Goal: Information Seeking & Learning: Compare options

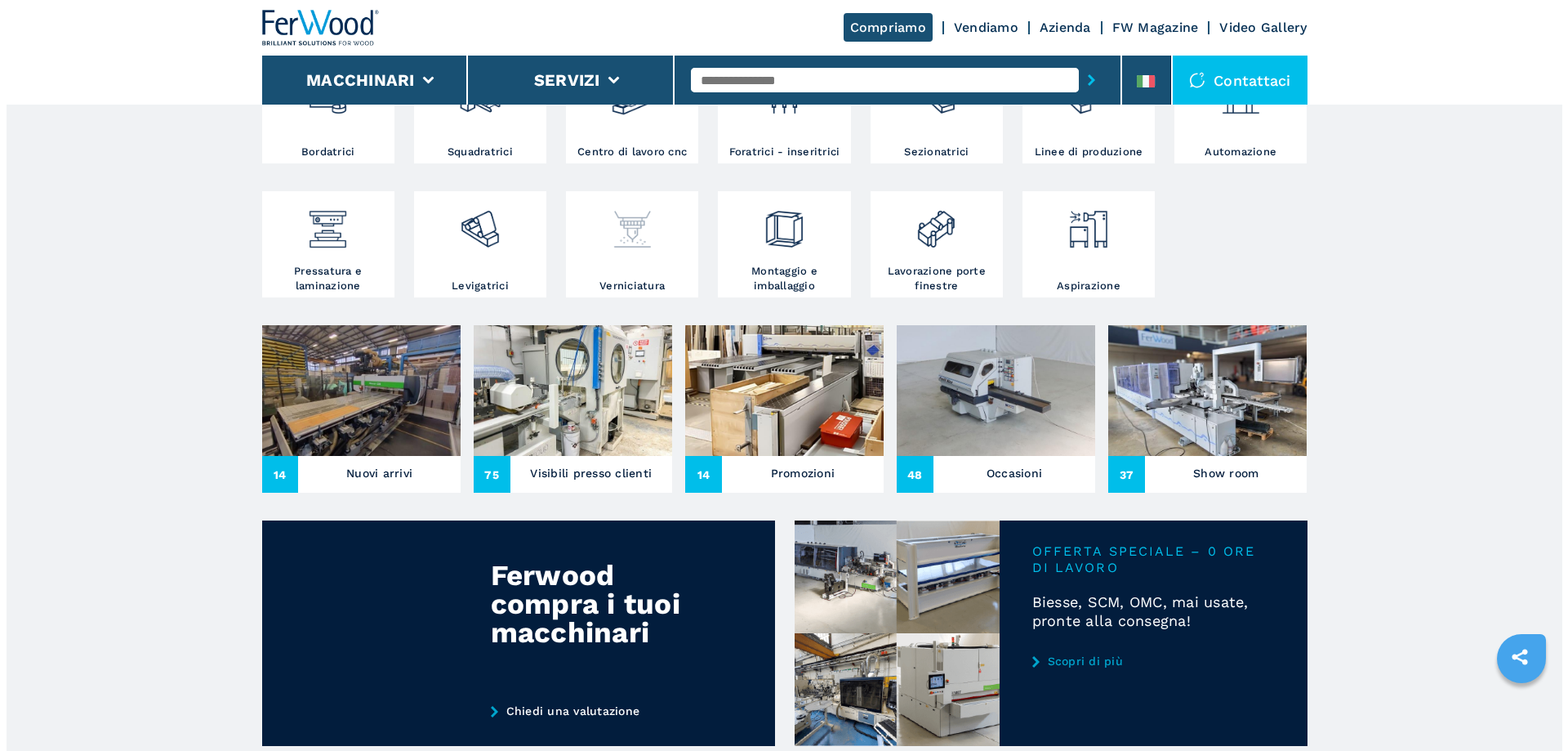
scroll to position [385, 0]
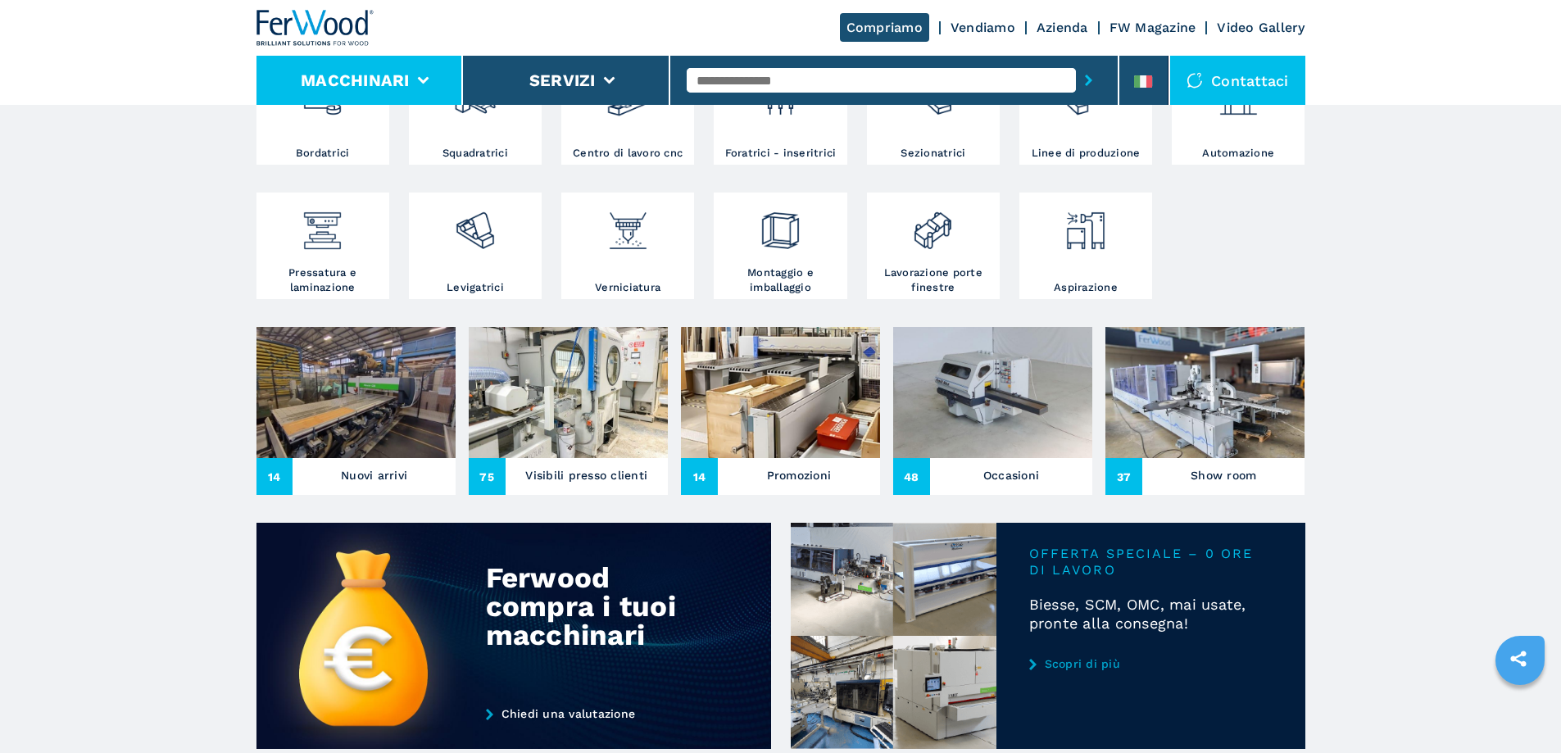
click at [428, 87] on li "Macchinari" at bounding box center [359, 80] width 207 height 49
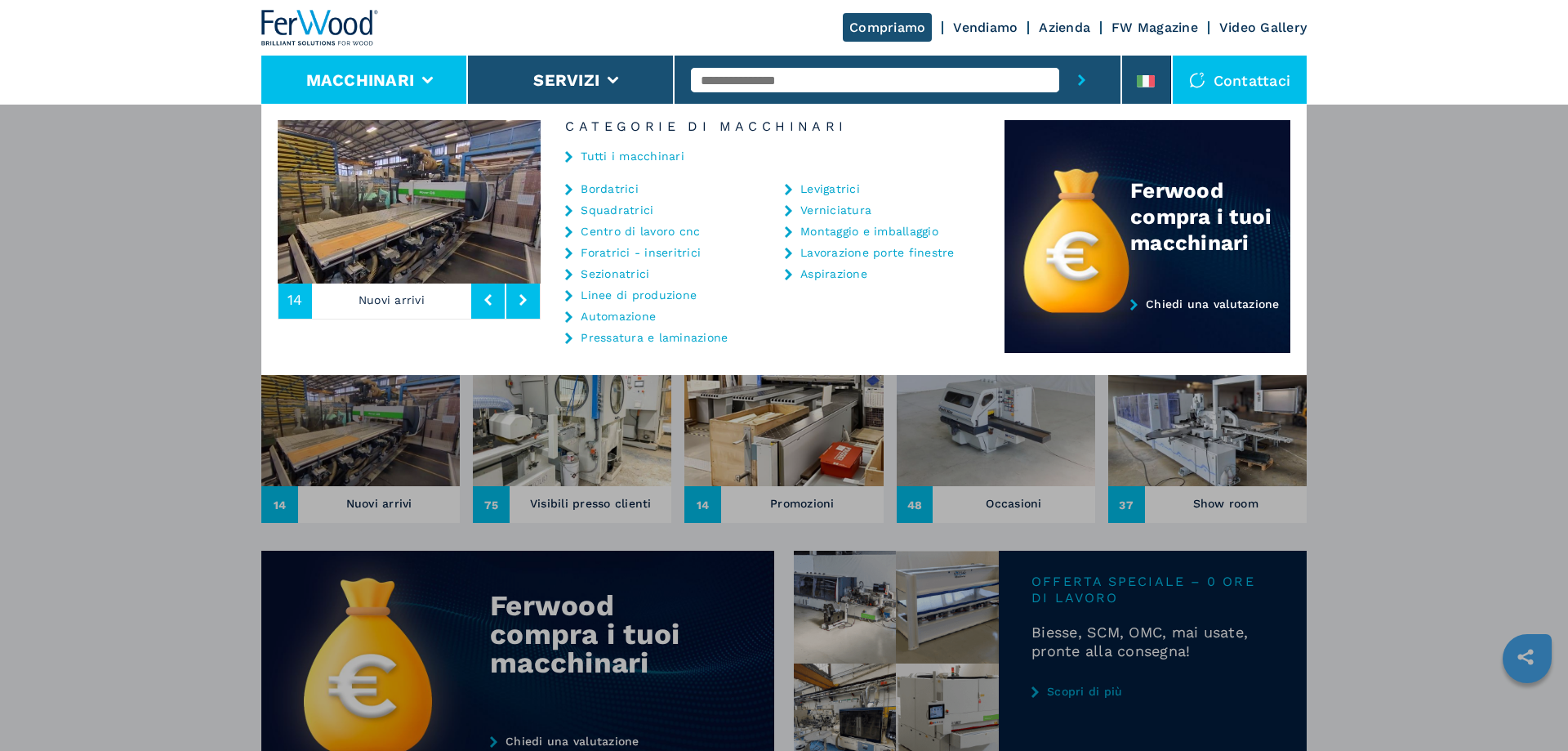
click at [639, 160] on link "Tutti i macchinari" at bounding box center [632, 156] width 104 height 11
click at [632, 151] on link "Tutti i macchinari" at bounding box center [632, 156] width 104 height 11
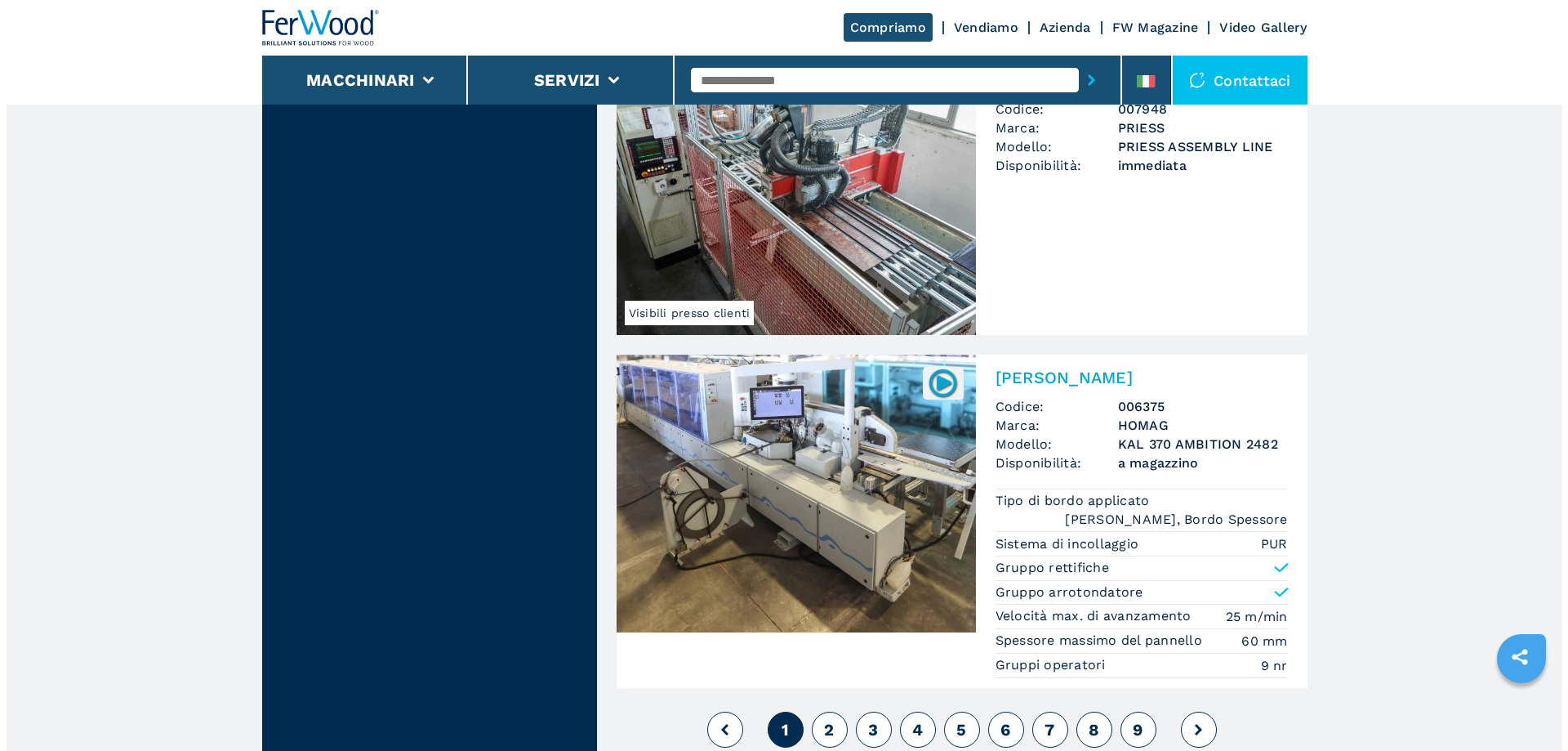
scroll to position [3513, 0]
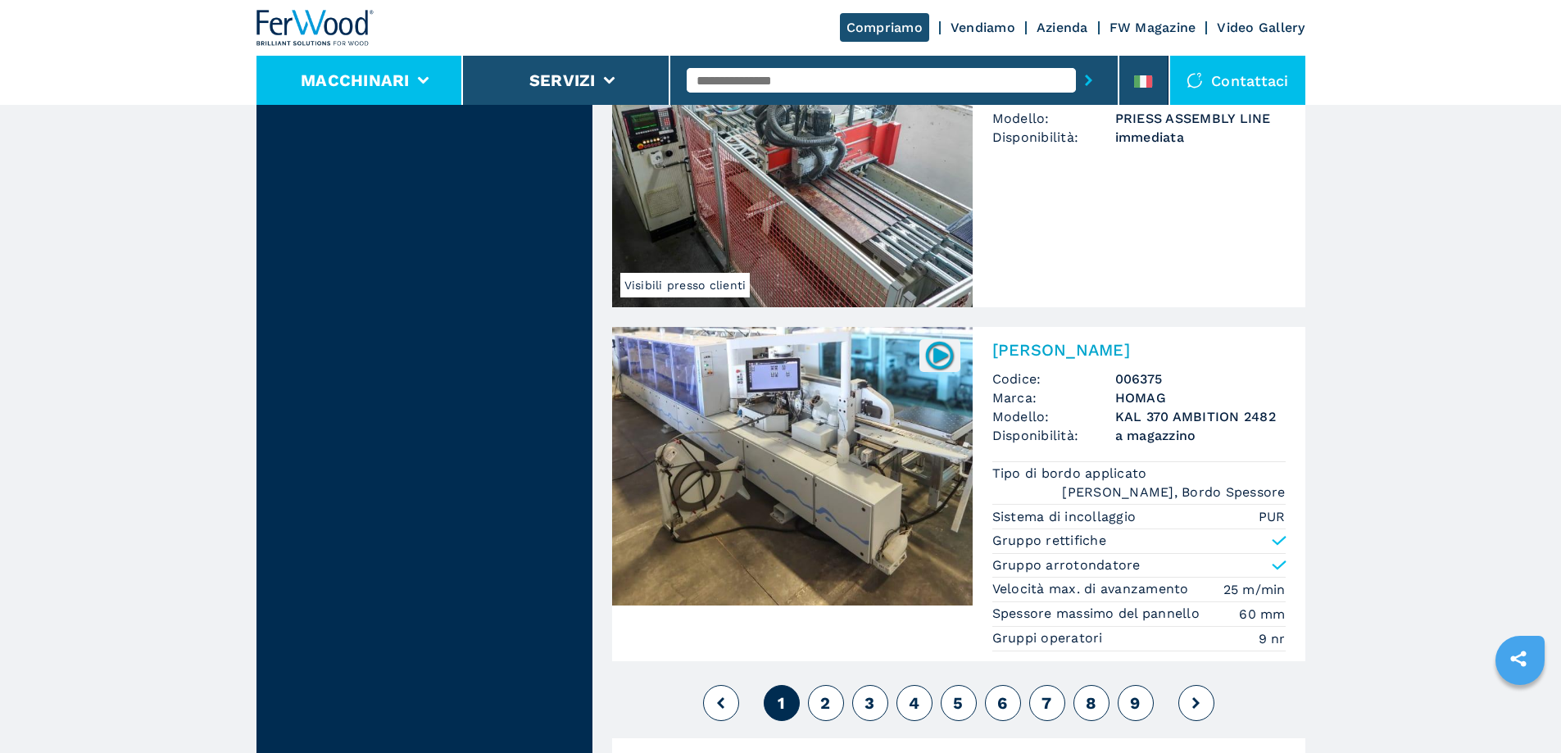
click at [388, 82] on button "Macchinari" at bounding box center [355, 80] width 109 height 20
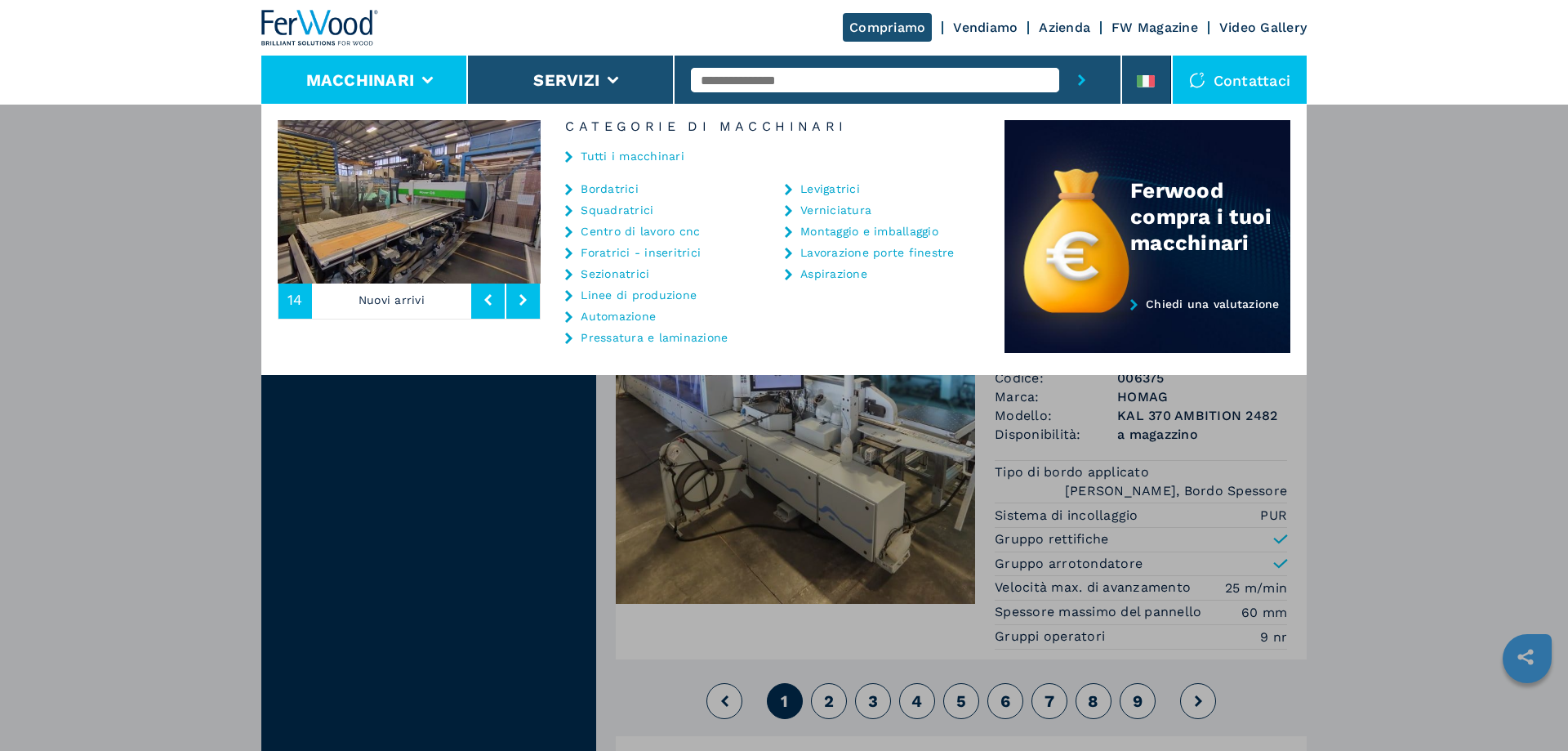
click at [612, 188] on link "Bordatrici" at bounding box center [609, 188] width 58 height 11
click at [616, 188] on link "Bordatrici" at bounding box center [609, 188] width 58 height 11
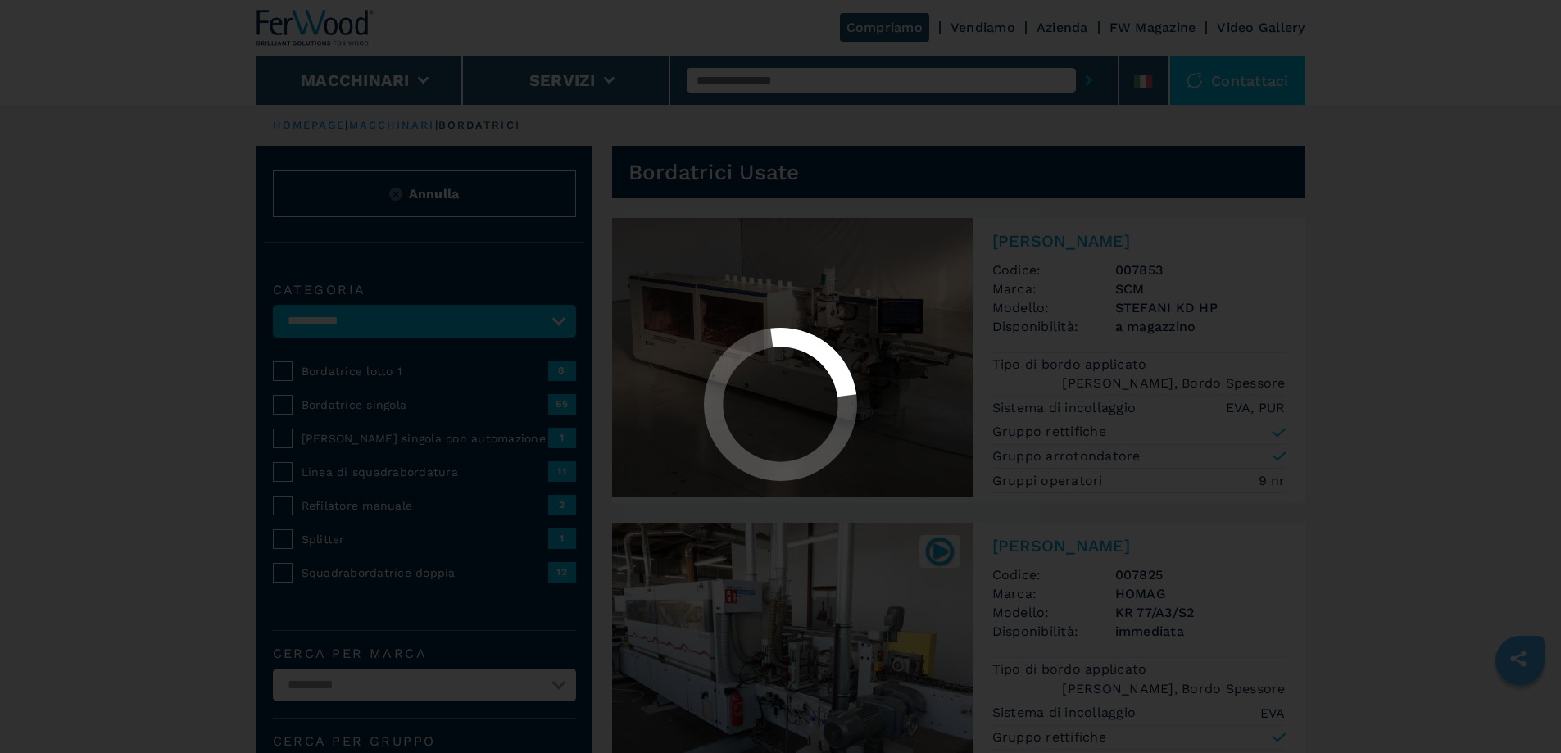
select select "**********"
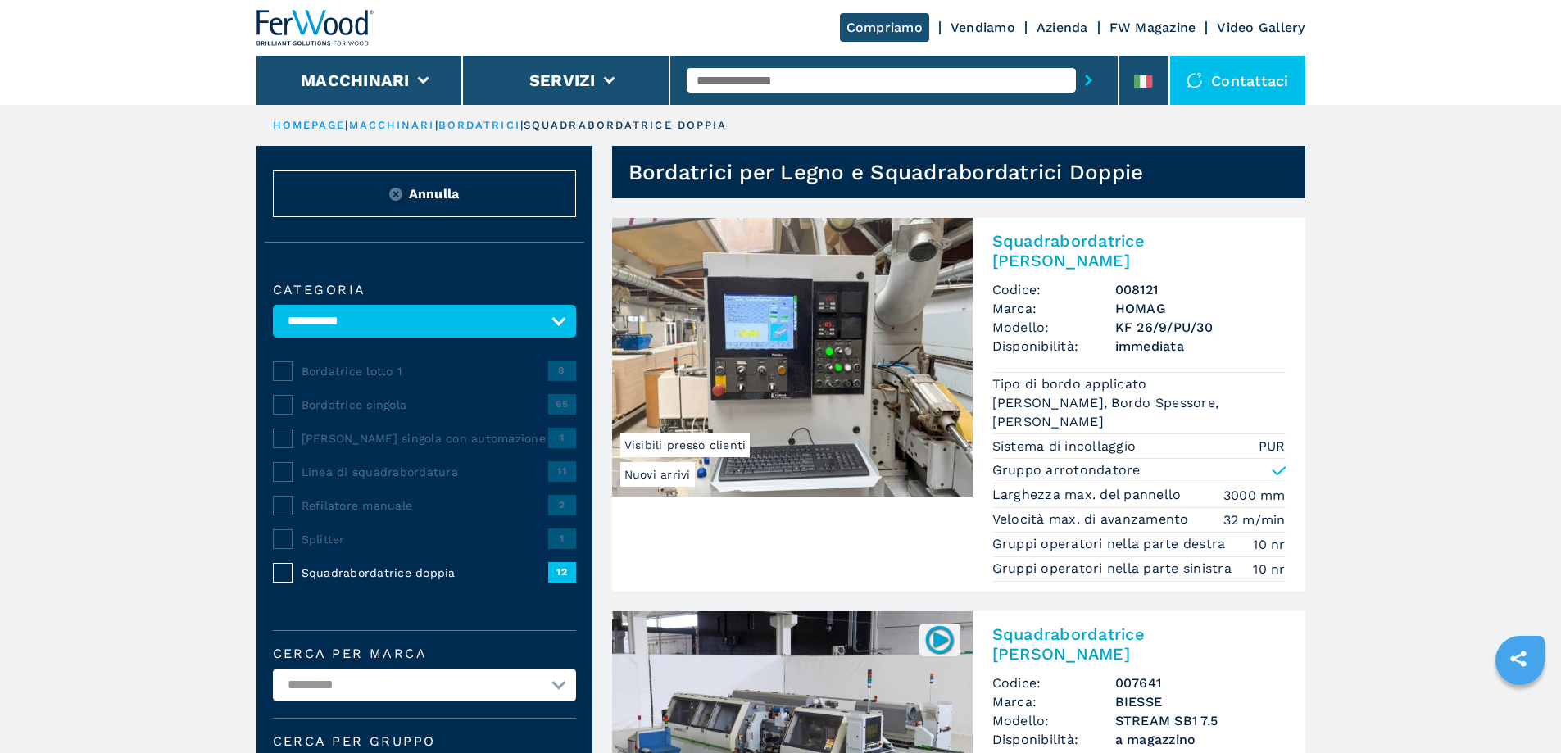
click at [793, 354] on img at bounding box center [792, 357] width 360 height 279
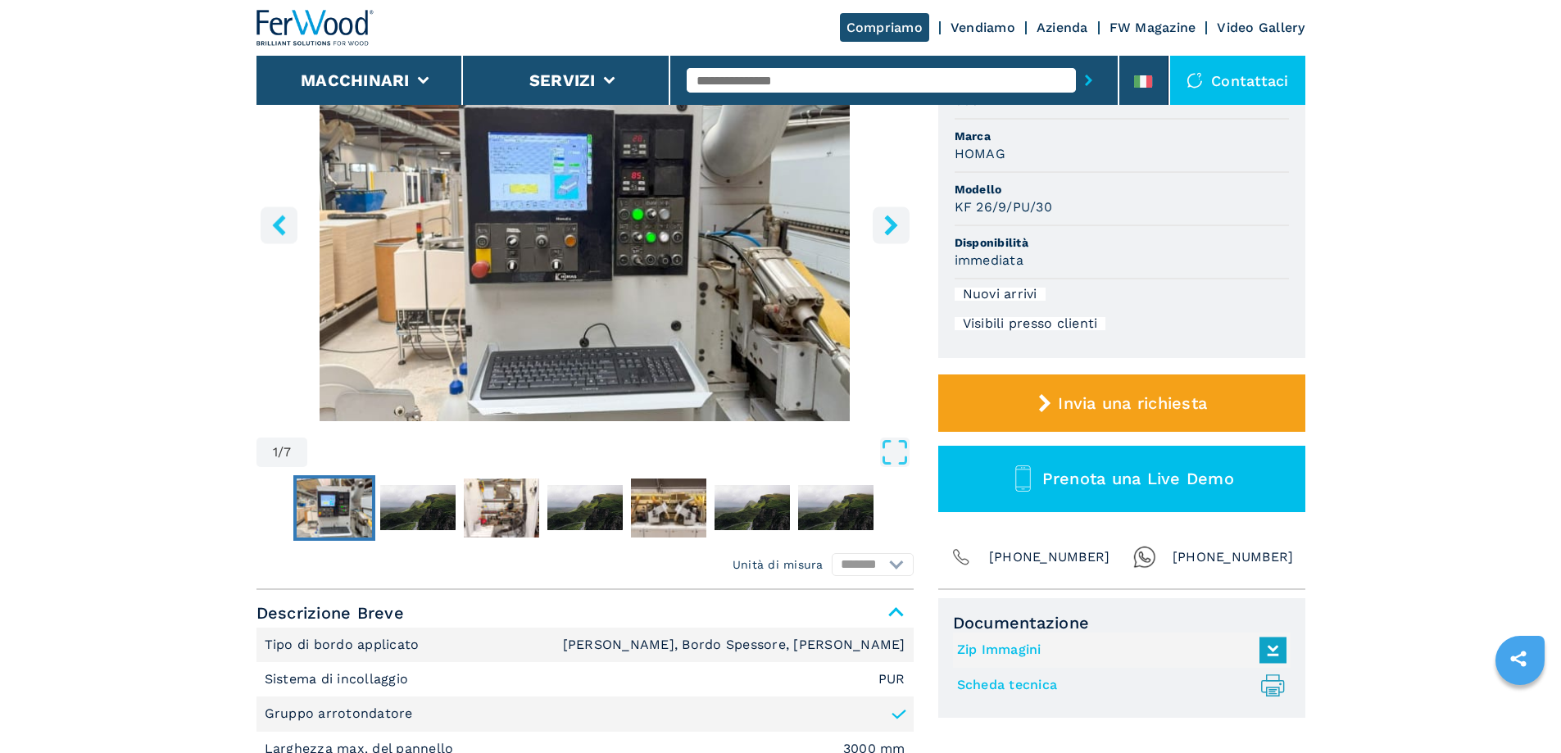
scroll to position [246, 0]
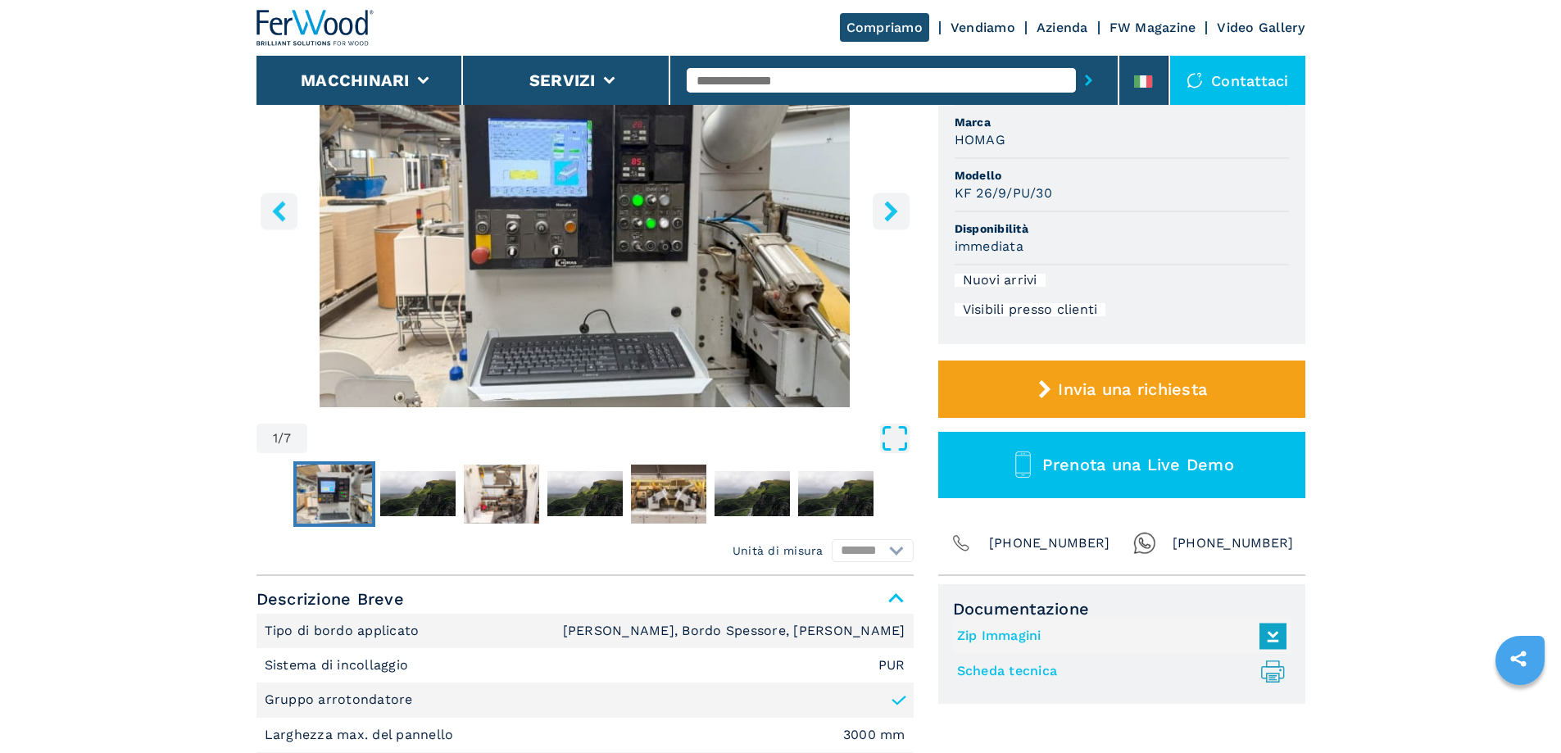
click at [896, 445] on icon "Open Fullscreen" at bounding box center [894, 438] width 29 height 29
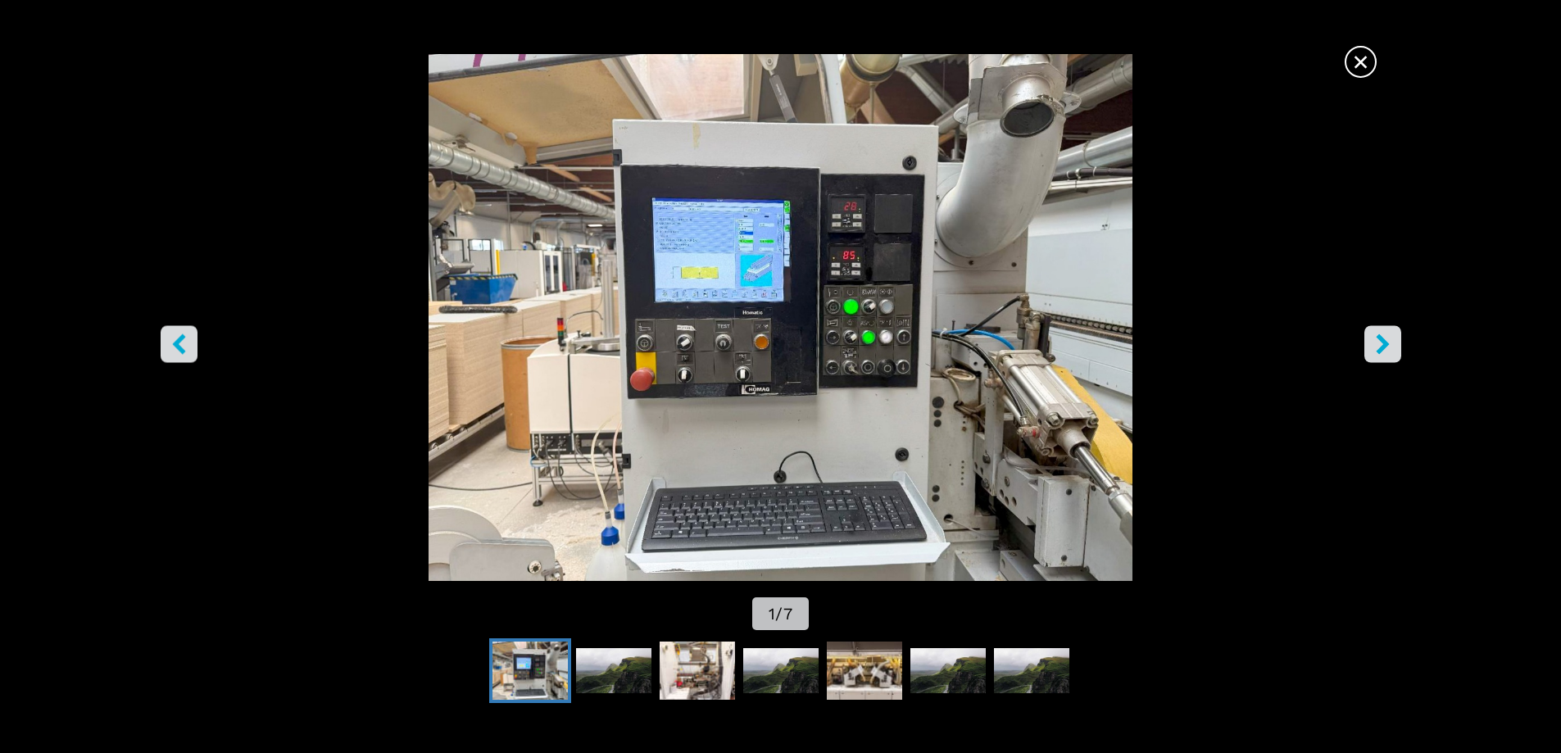
click at [1385, 346] on icon "right-button" at bounding box center [1381, 343] width 13 height 20
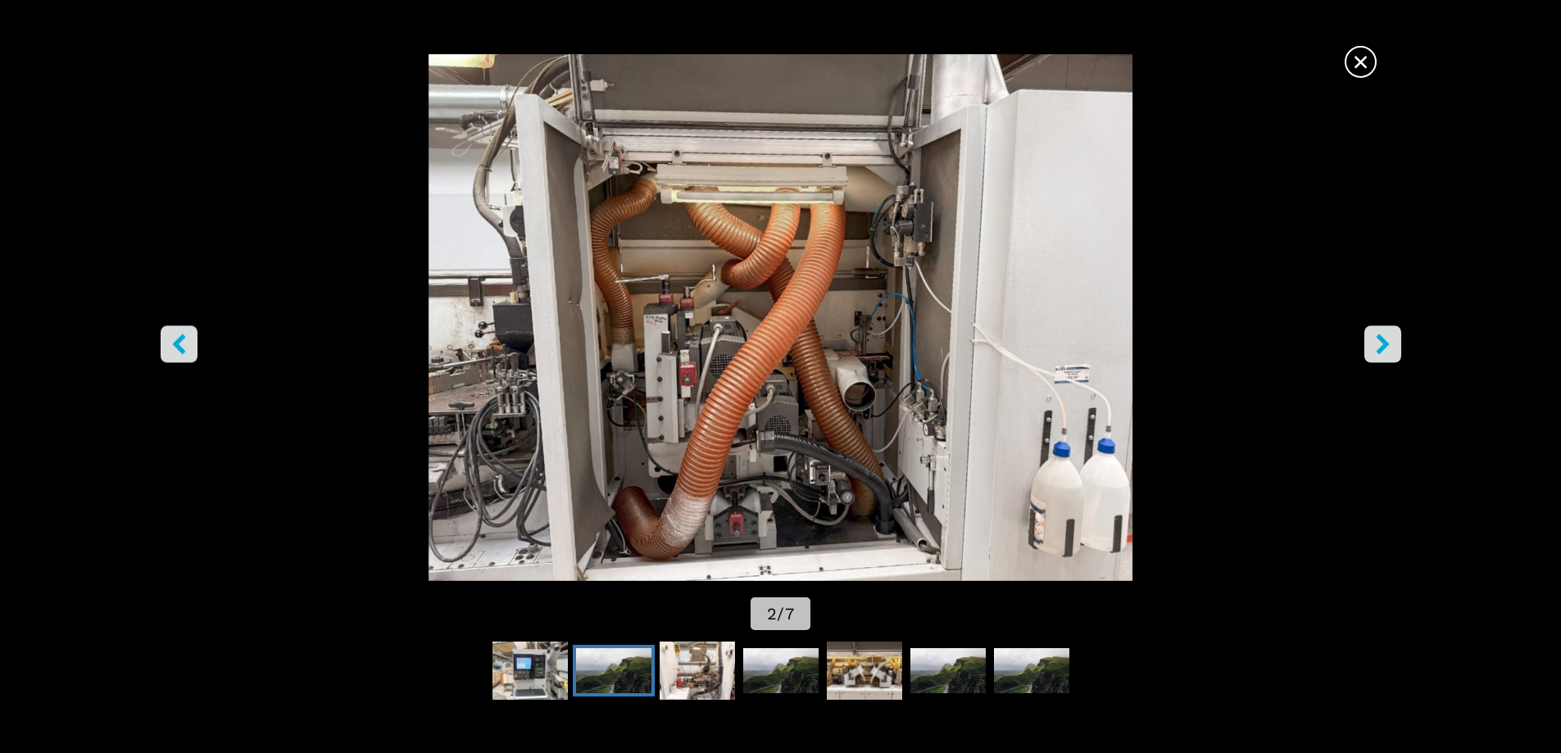
click at [1385, 346] on icon "right-button" at bounding box center [1381, 343] width 13 height 20
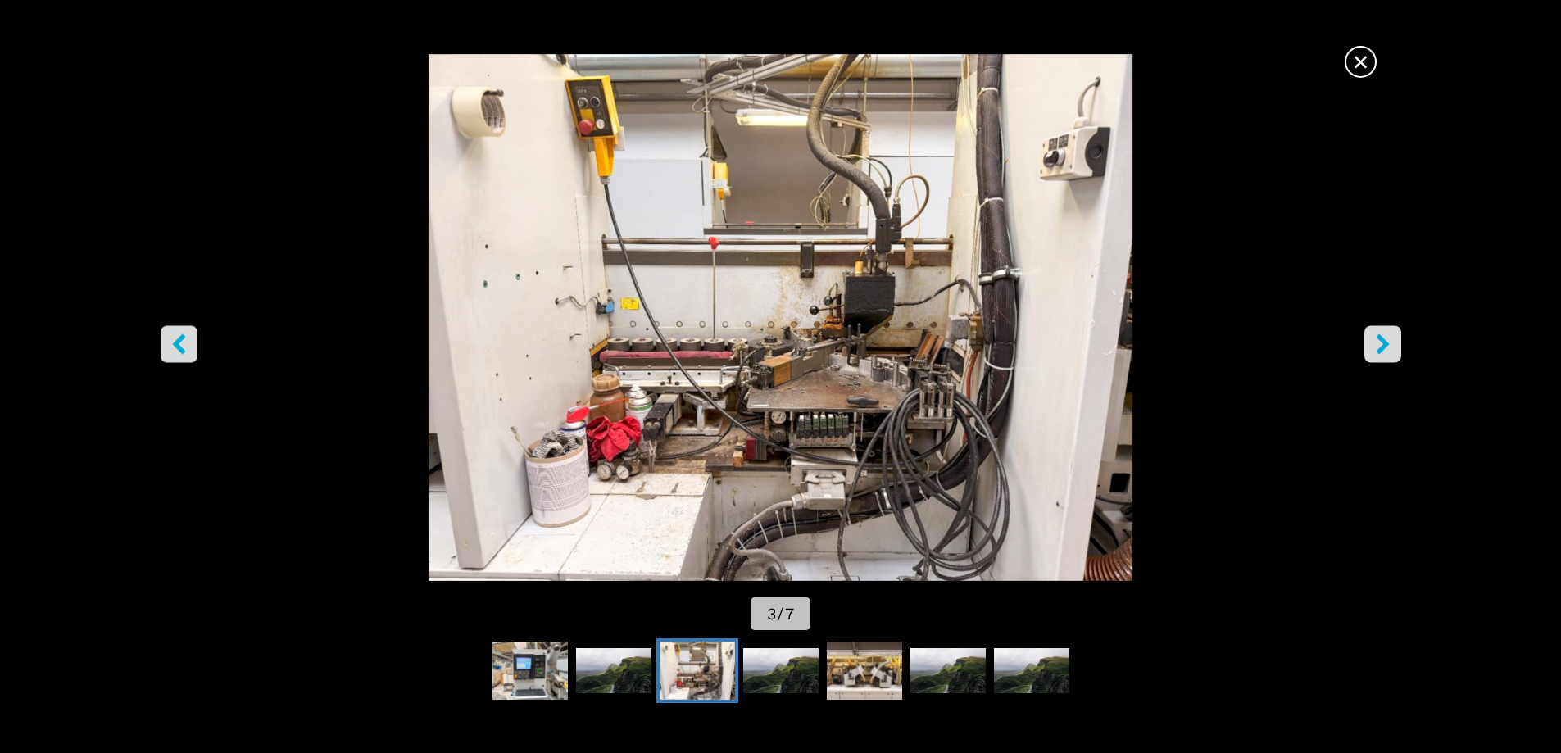
click at [1376, 345] on icon "right-button" at bounding box center [1382, 343] width 20 height 20
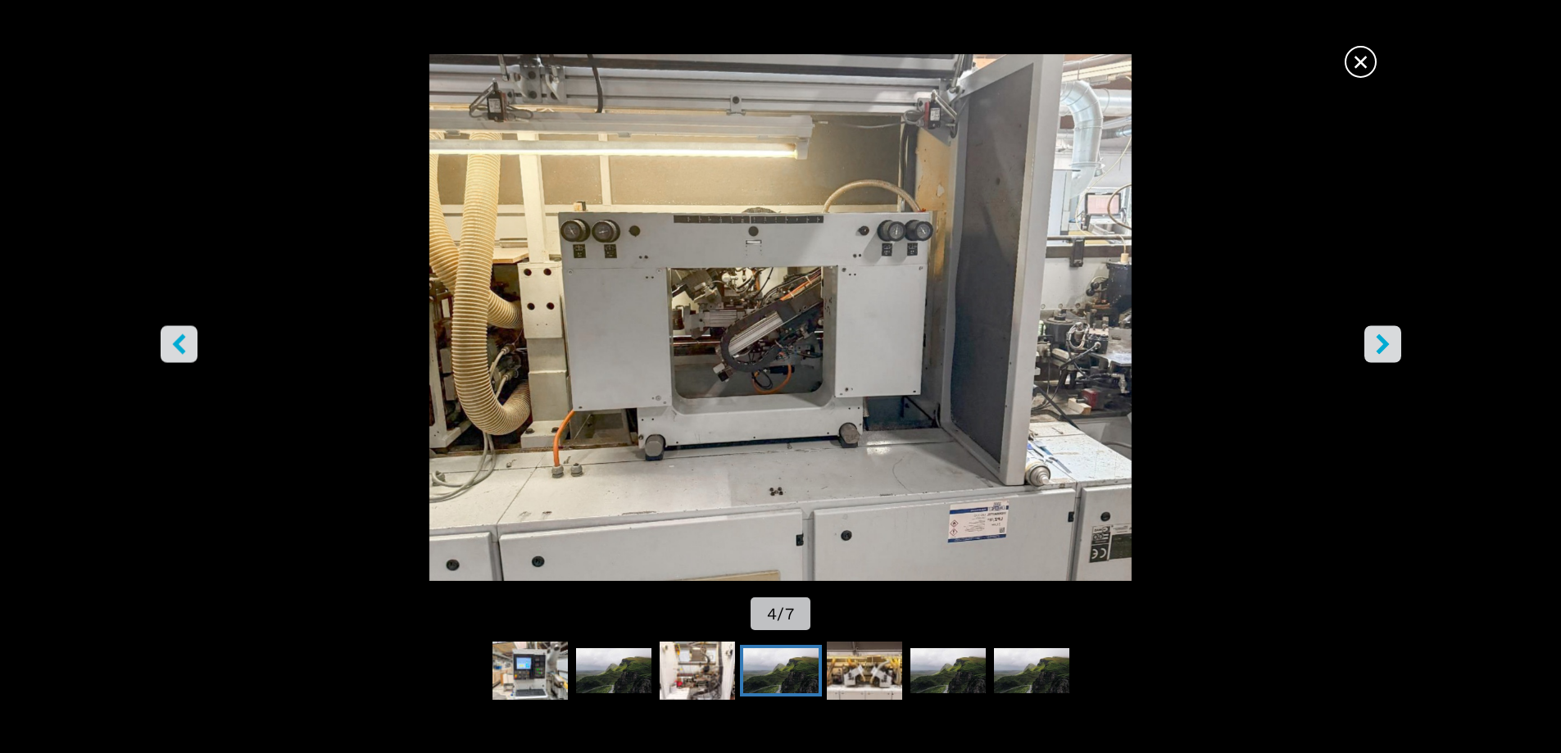
click at [1376, 345] on icon "right-button" at bounding box center [1382, 343] width 20 height 20
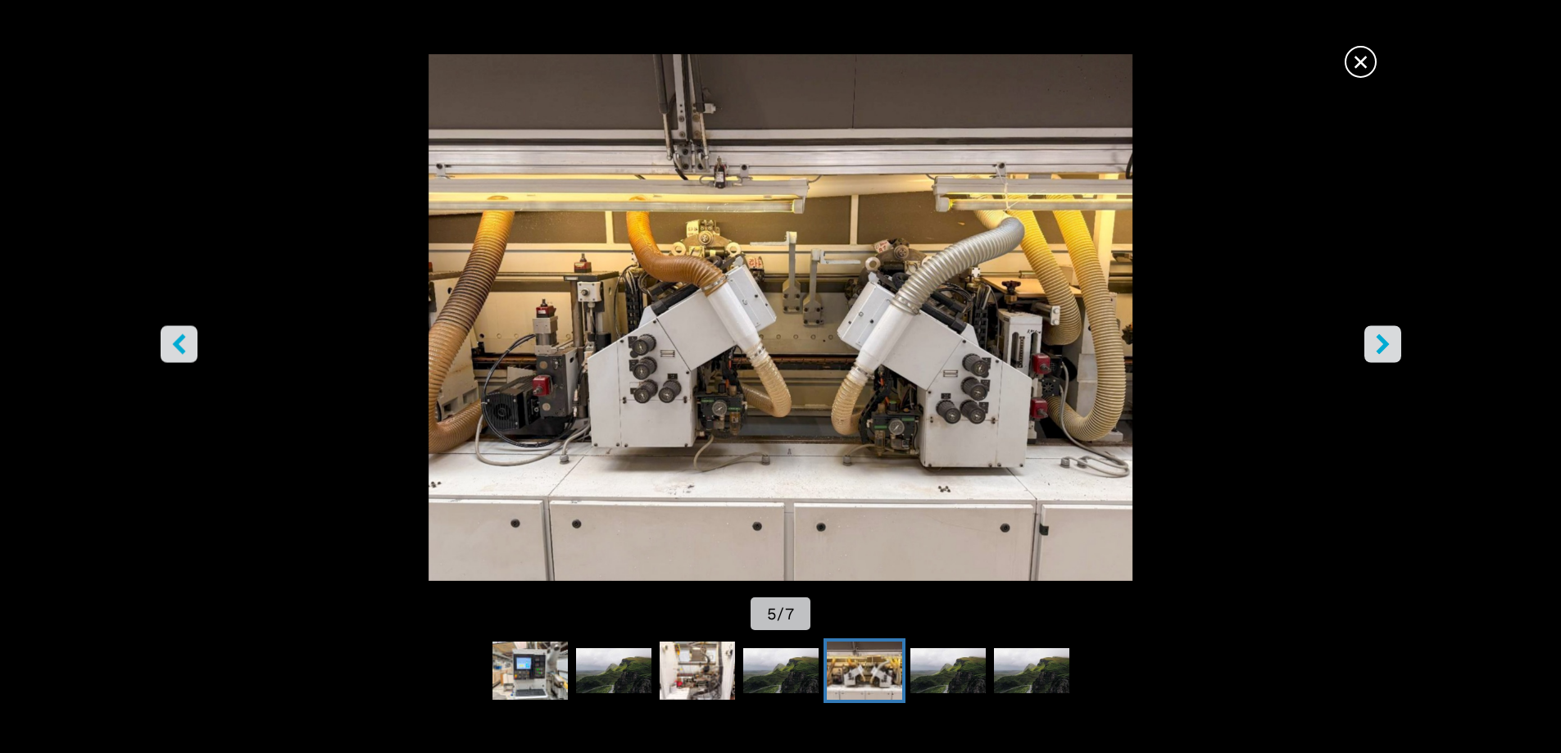
click at [1376, 345] on icon "right-button" at bounding box center [1382, 343] width 20 height 20
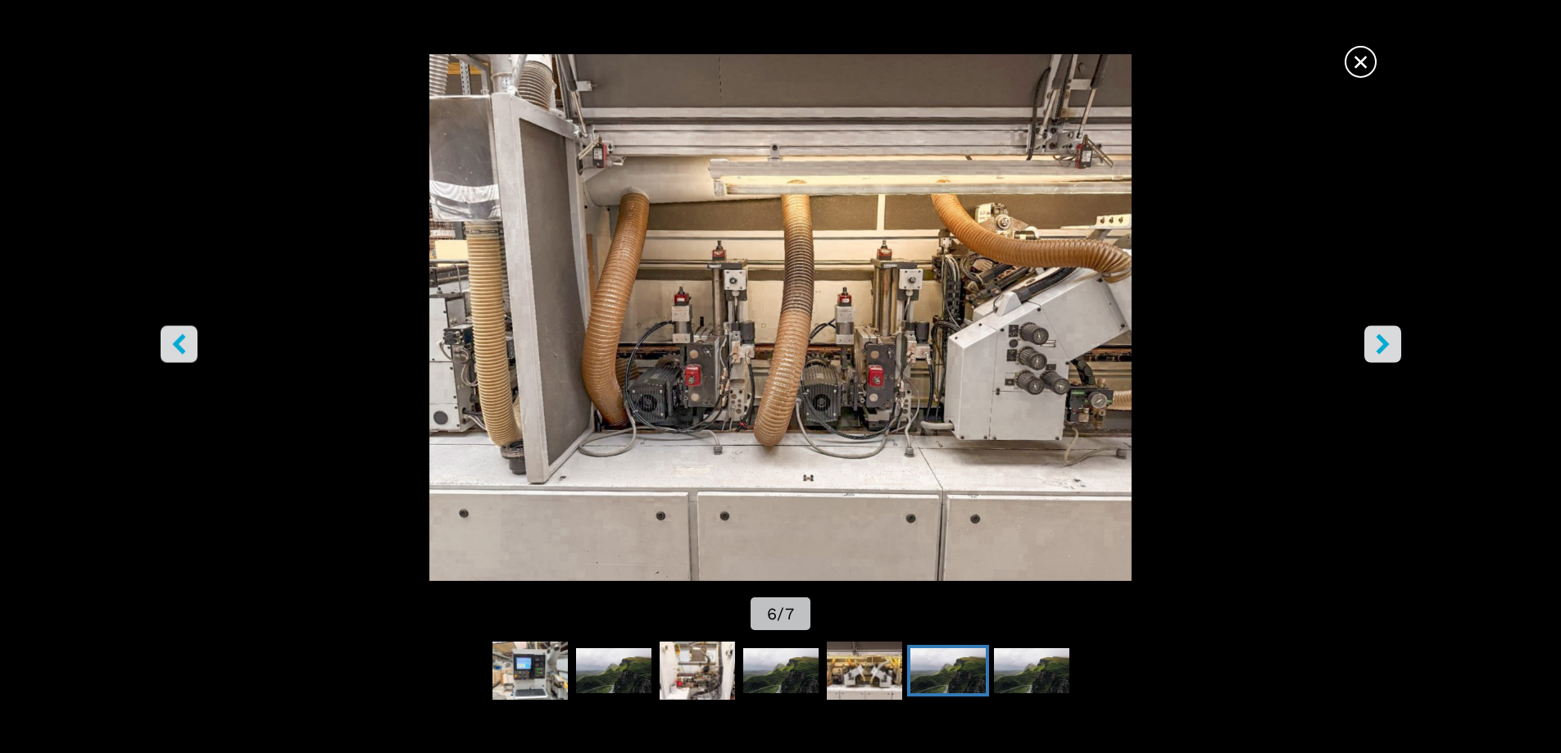
click at [1376, 345] on icon "right-button" at bounding box center [1382, 343] width 20 height 20
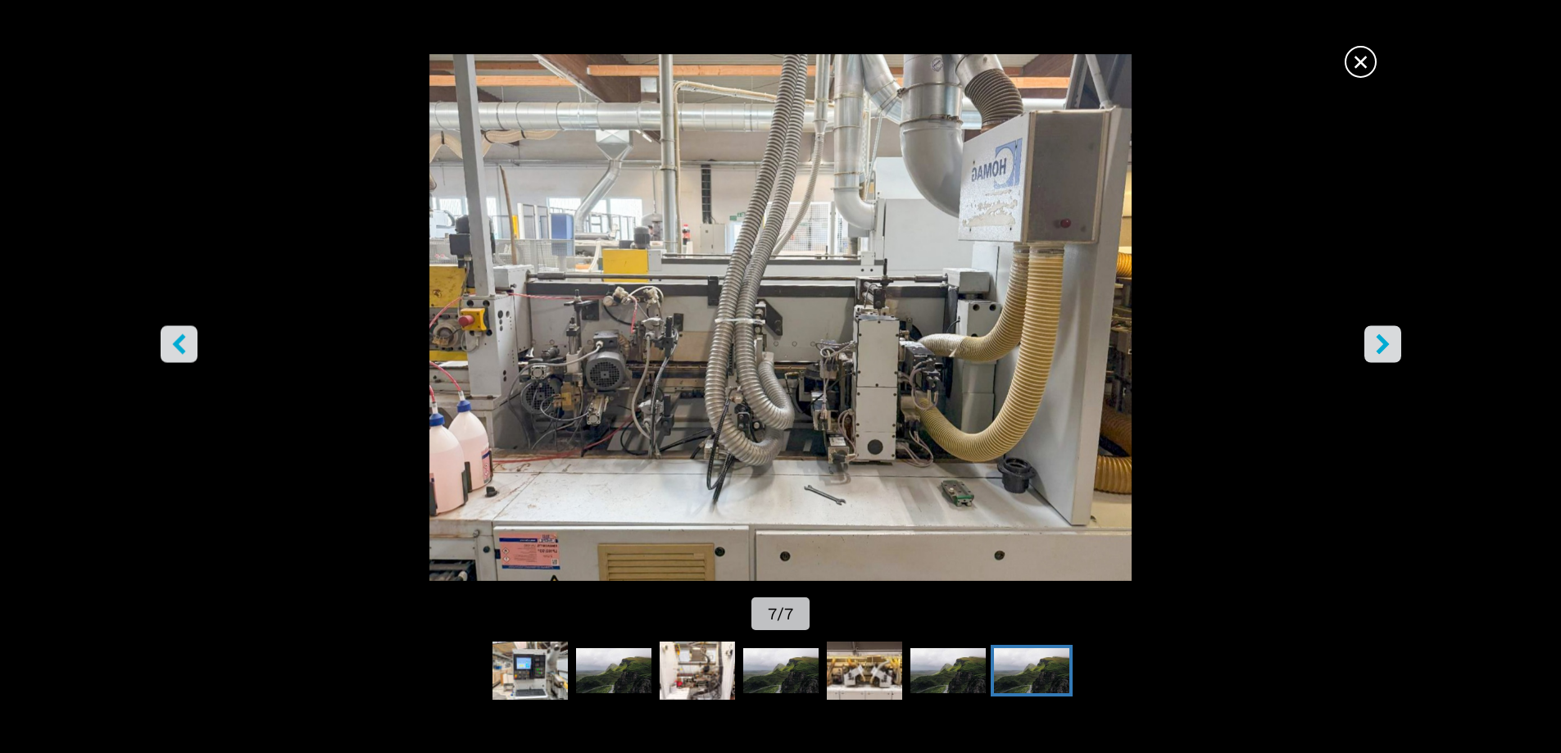
click at [1377, 345] on icon "right-button" at bounding box center [1382, 343] width 20 height 20
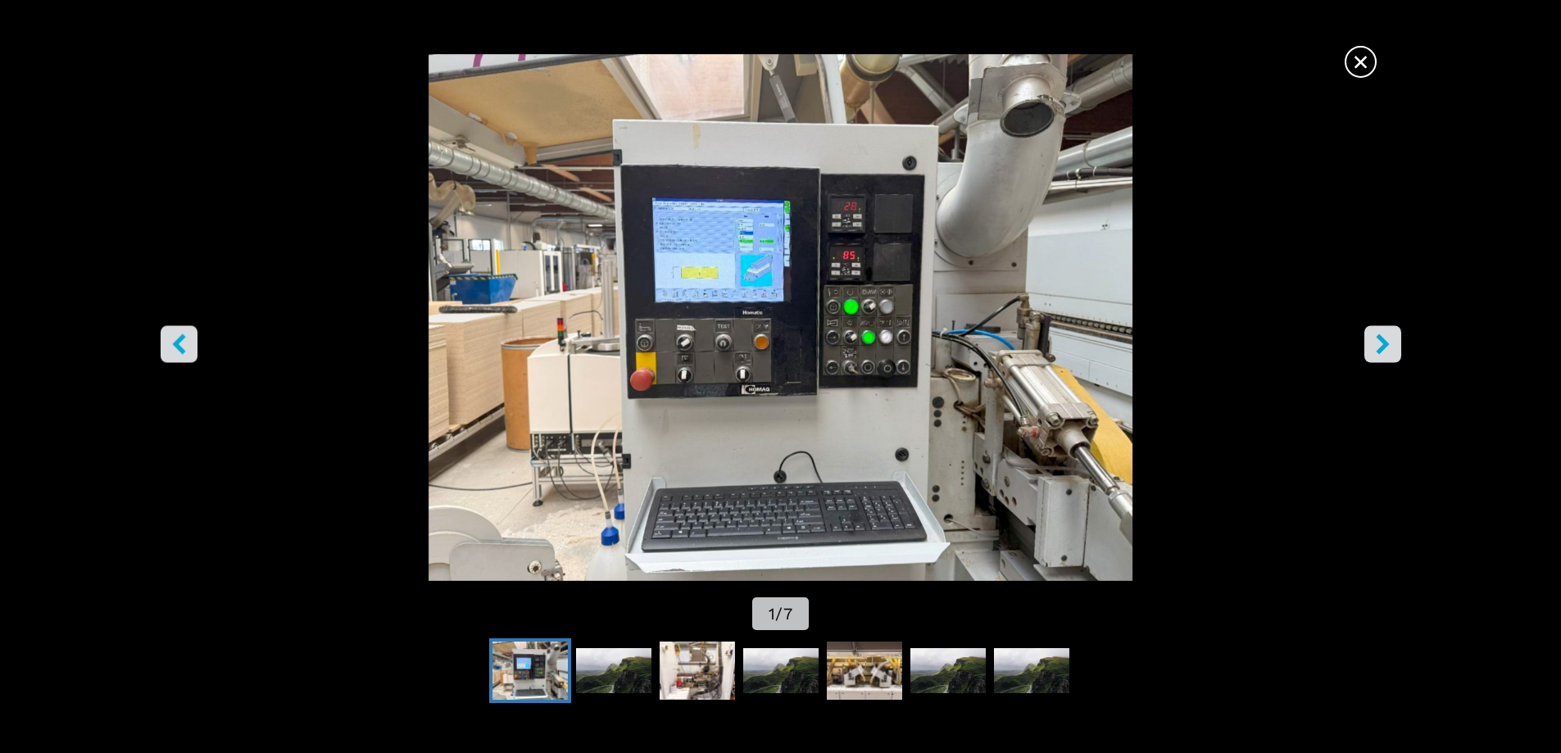
click at [1359, 71] on span "×" at bounding box center [1360, 58] width 29 height 29
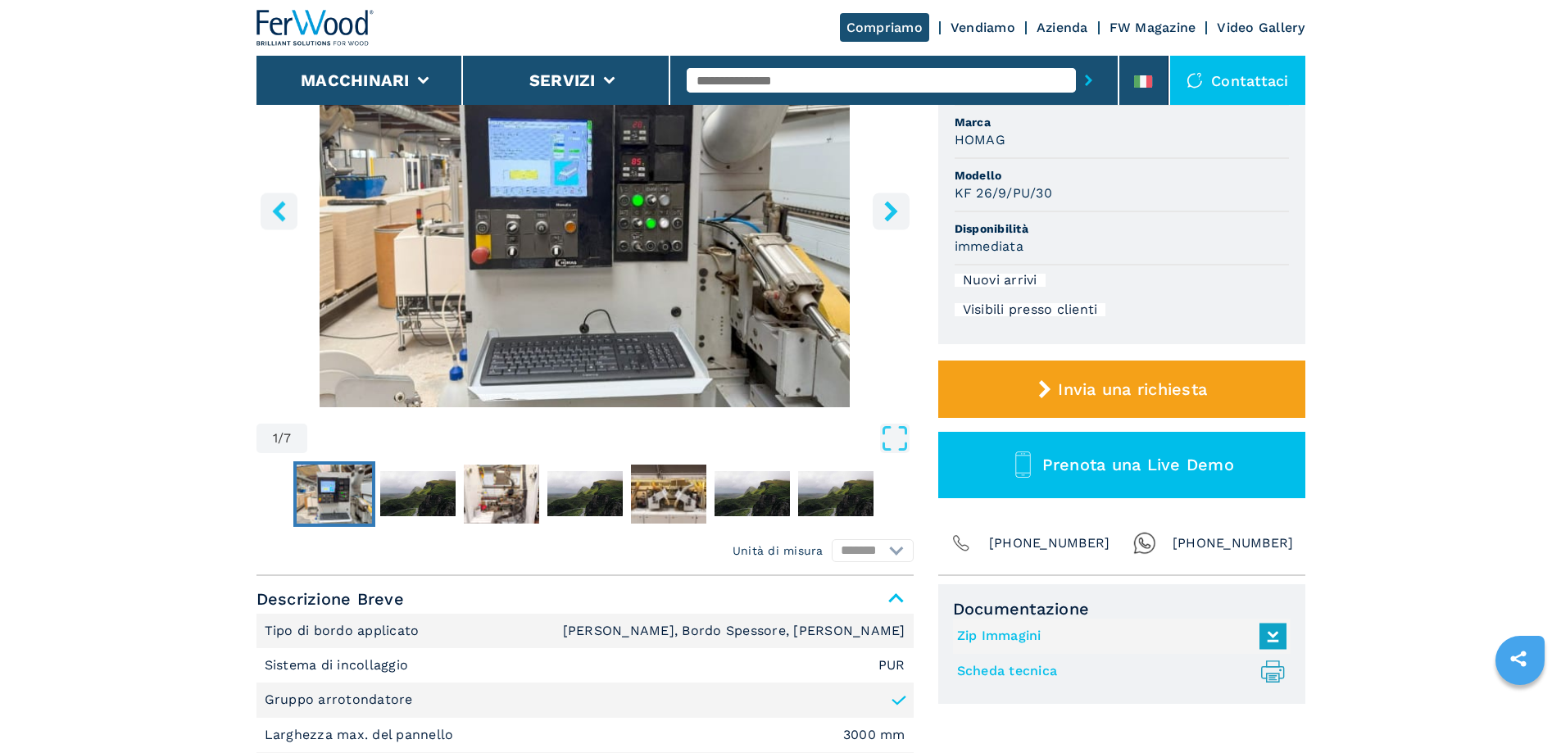
select select "**********"
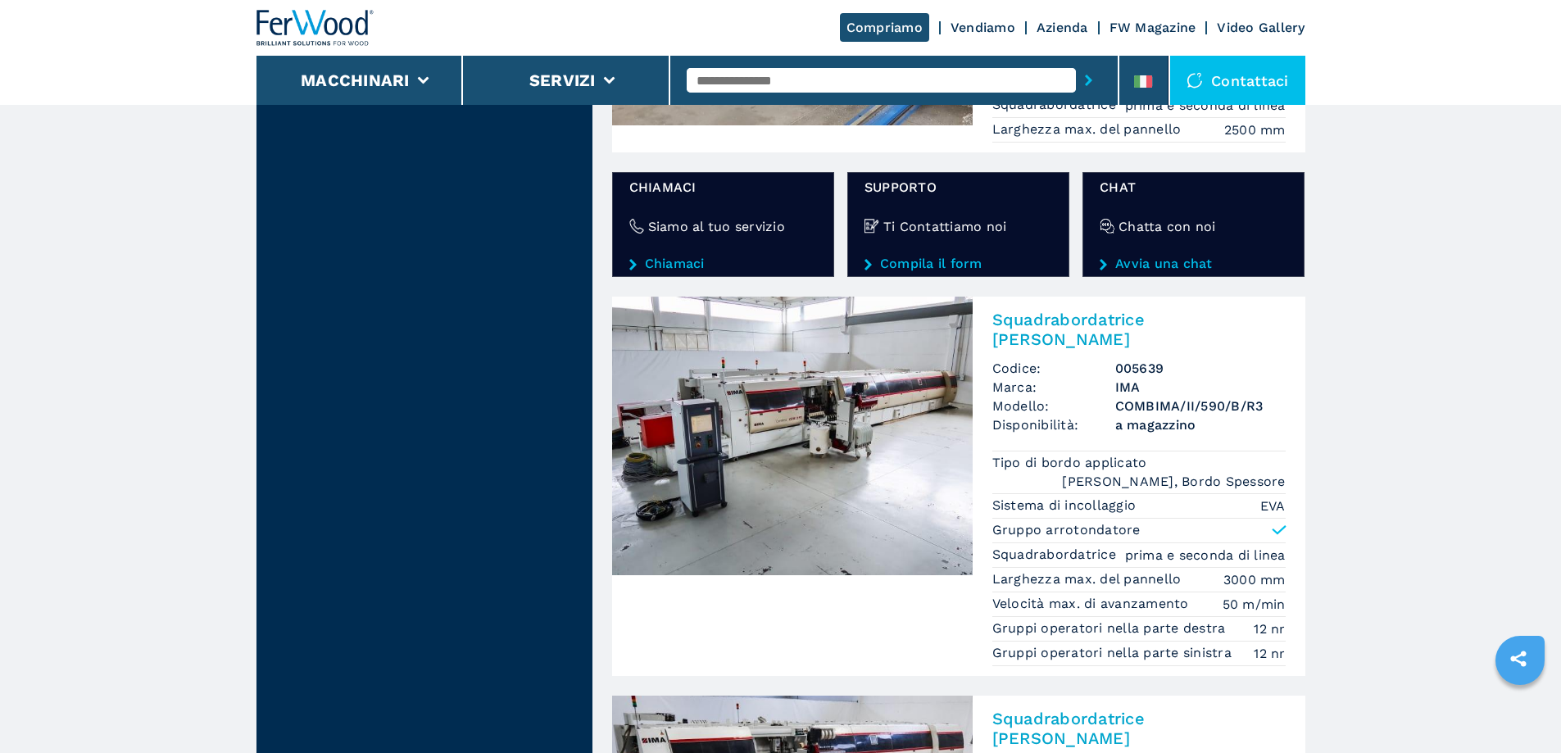
scroll to position [3195, 0]
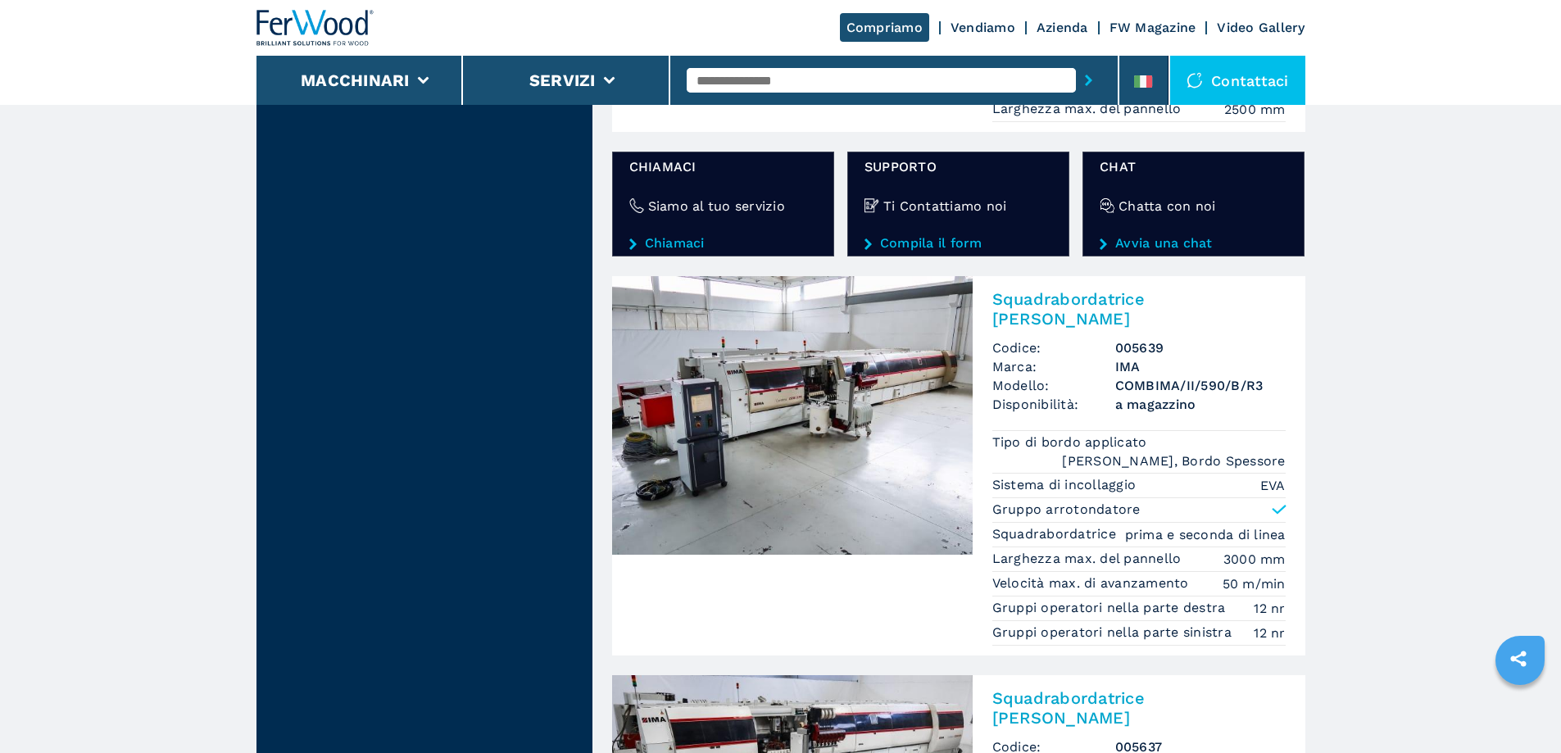
click at [840, 276] on img at bounding box center [792, 415] width 360 height 279
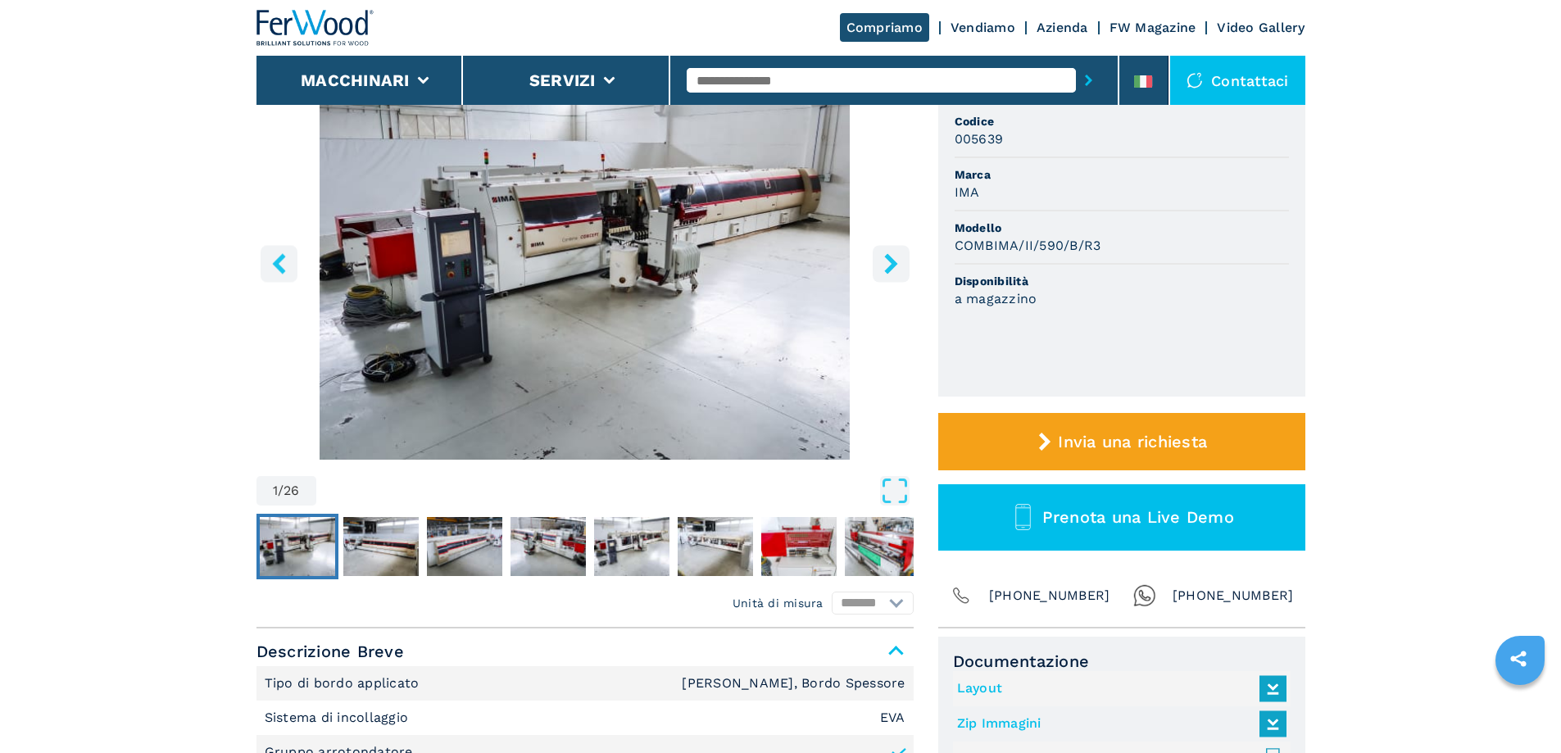
scroll to position [246, 0]
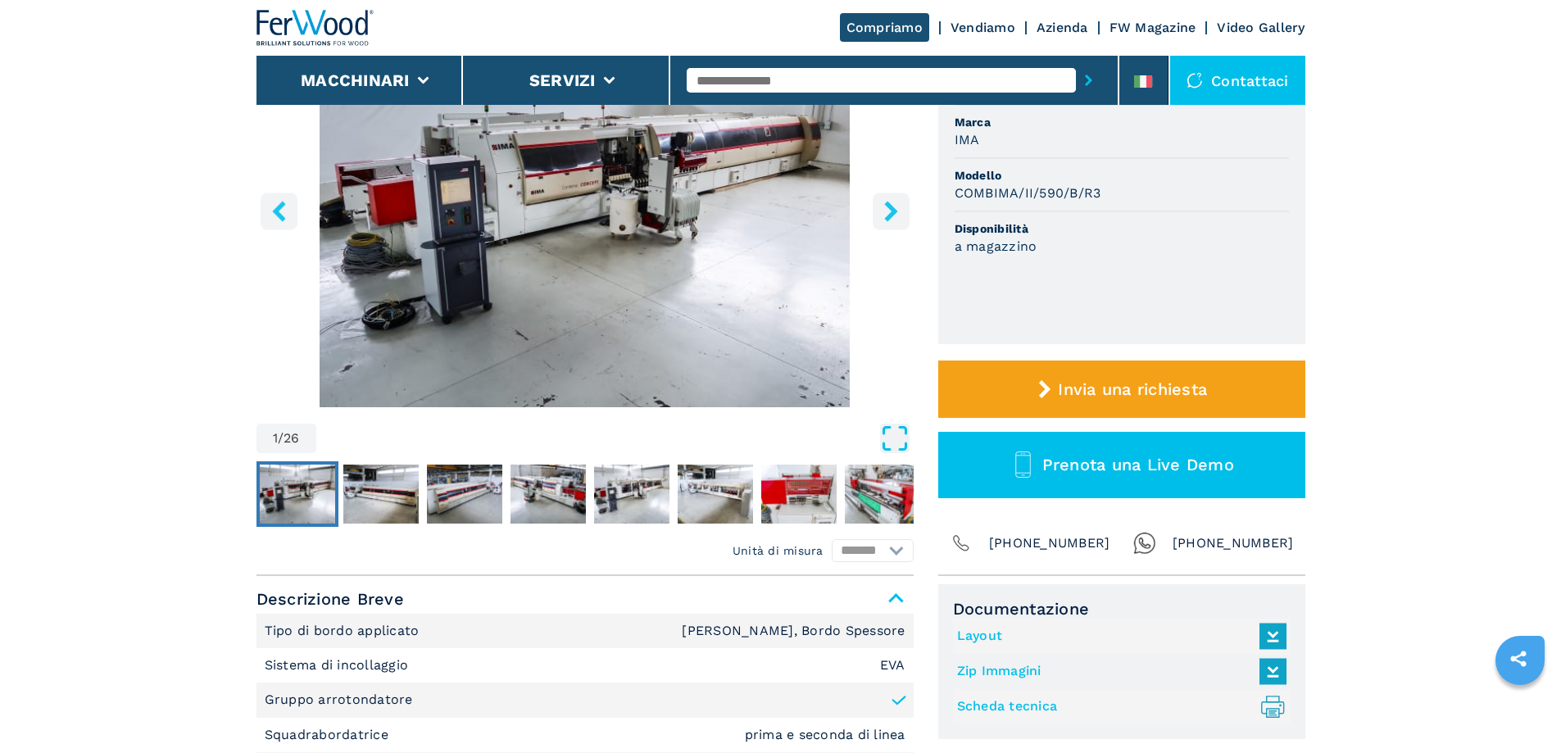
click at [890, 439] on icon "Open Fullscreen" at bounding box center [894, 438] width 29 height 29
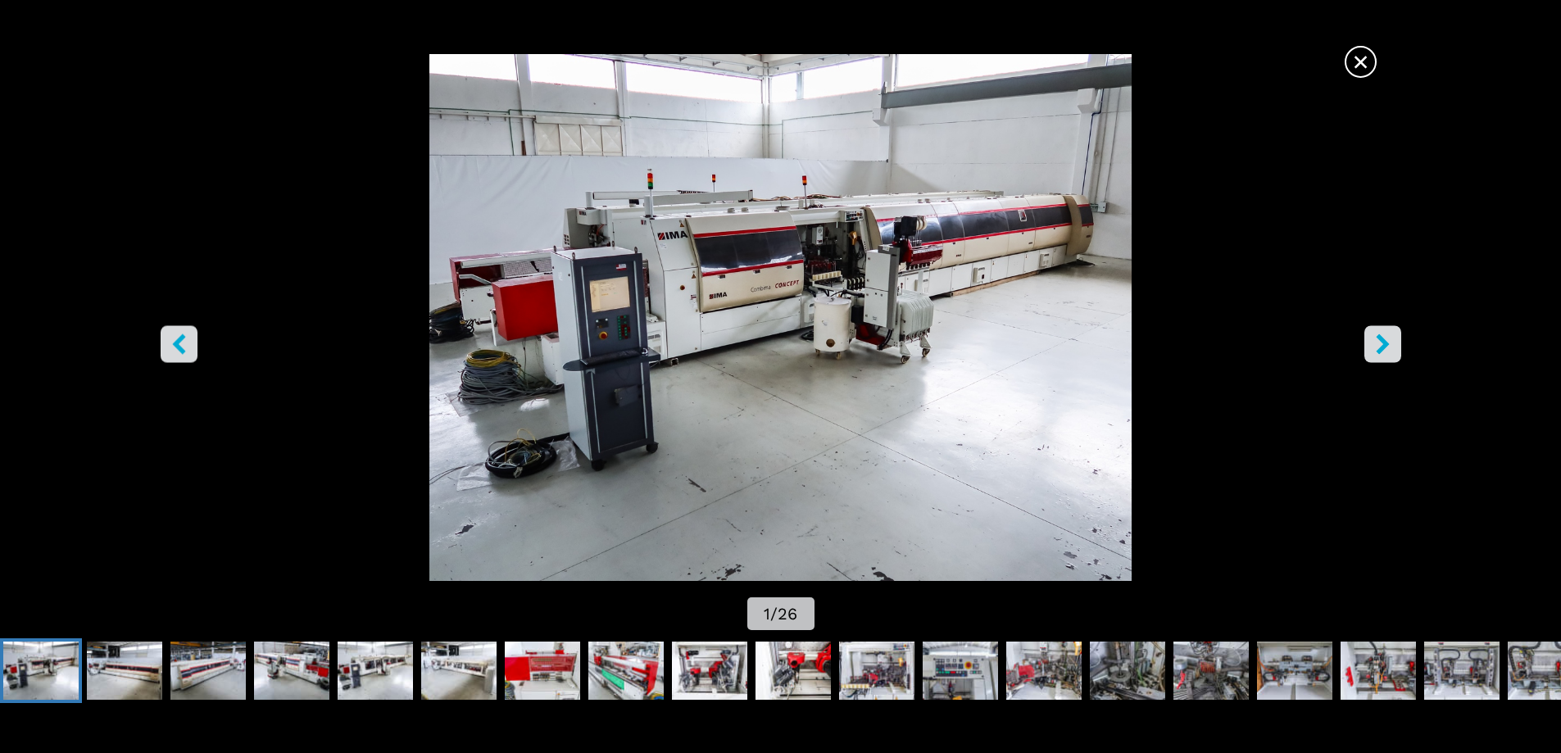
click at [1379, 350] on icon "right-button" at bounding box center [1381, 343] width 13 height 20
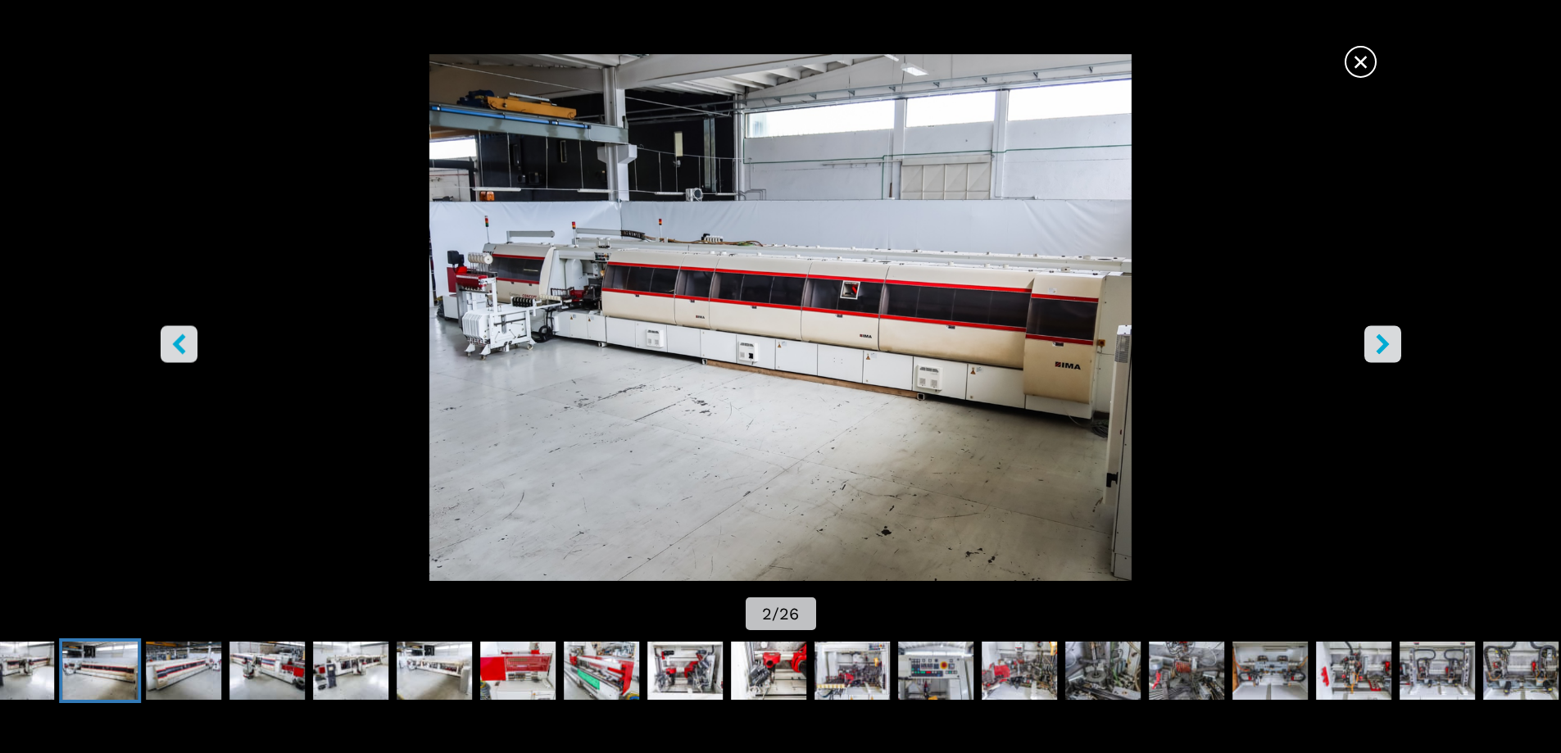
click at [1379, 350] on icon "right-button" at bounding box center [1381, 343] width 13 height 20
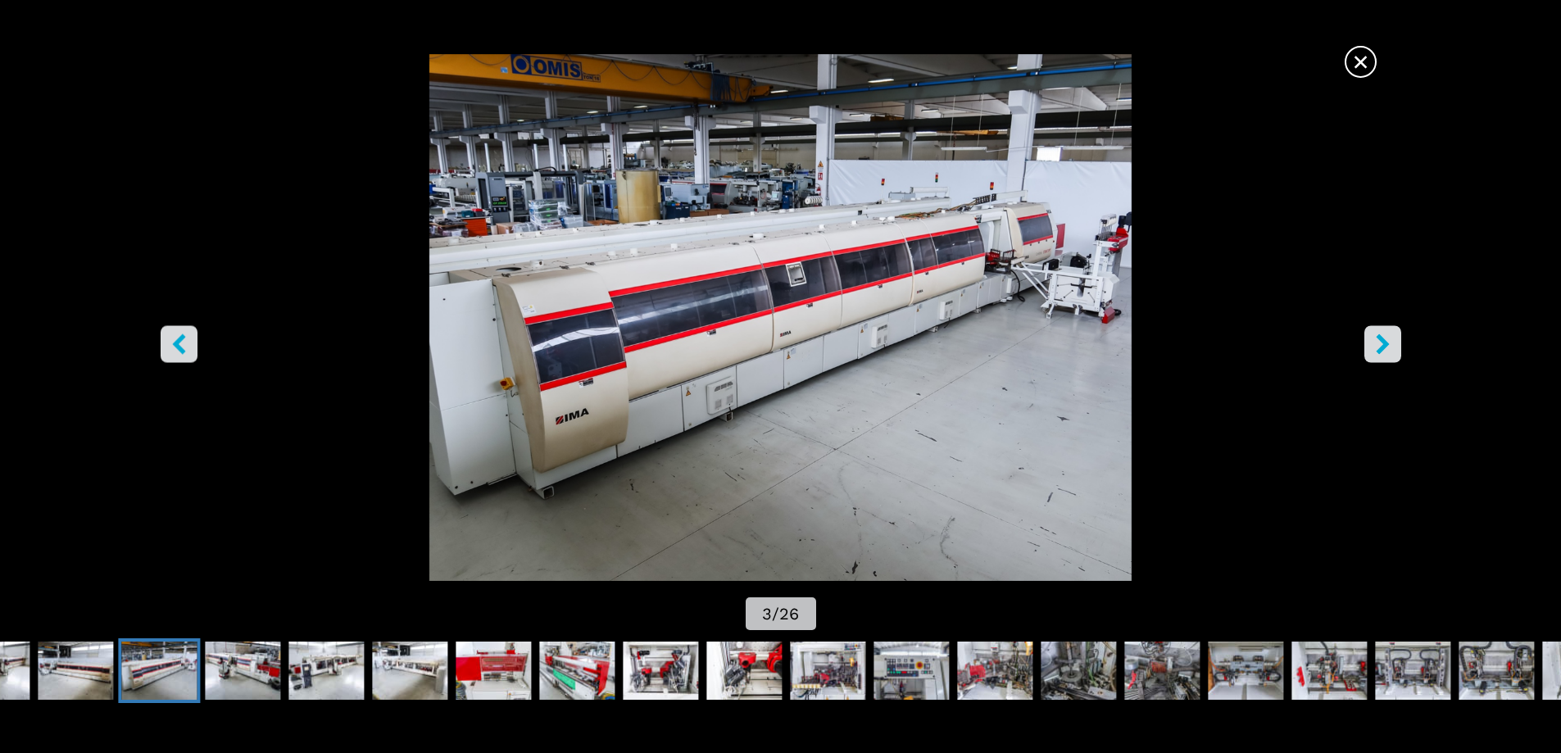
click at [1379, 349] on icon "right-button" at bounding box center [1381, 343] width 13 height 20
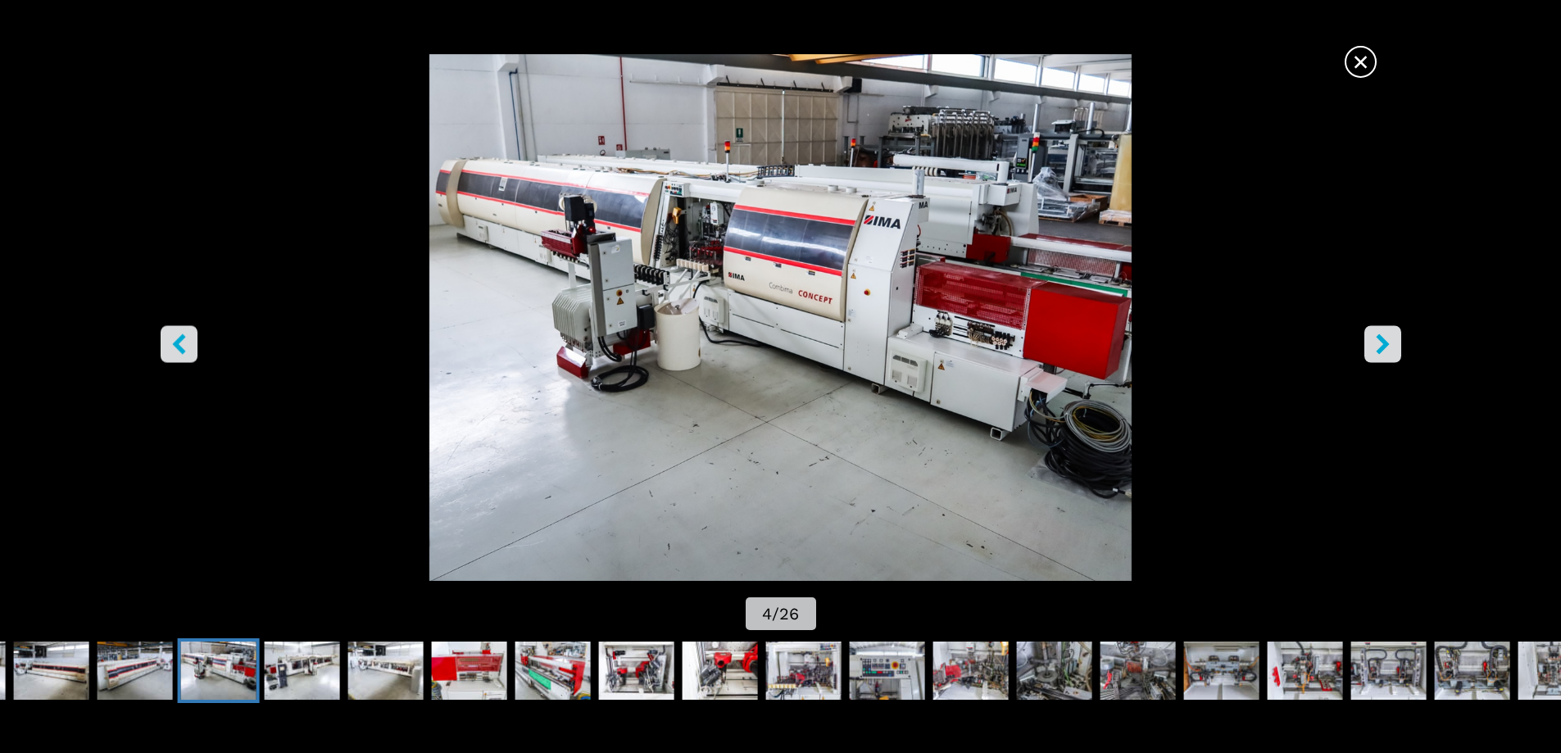
click at [1378, 349] on icon "right-button" at bounding box center [1381, 343] width 13 height 20
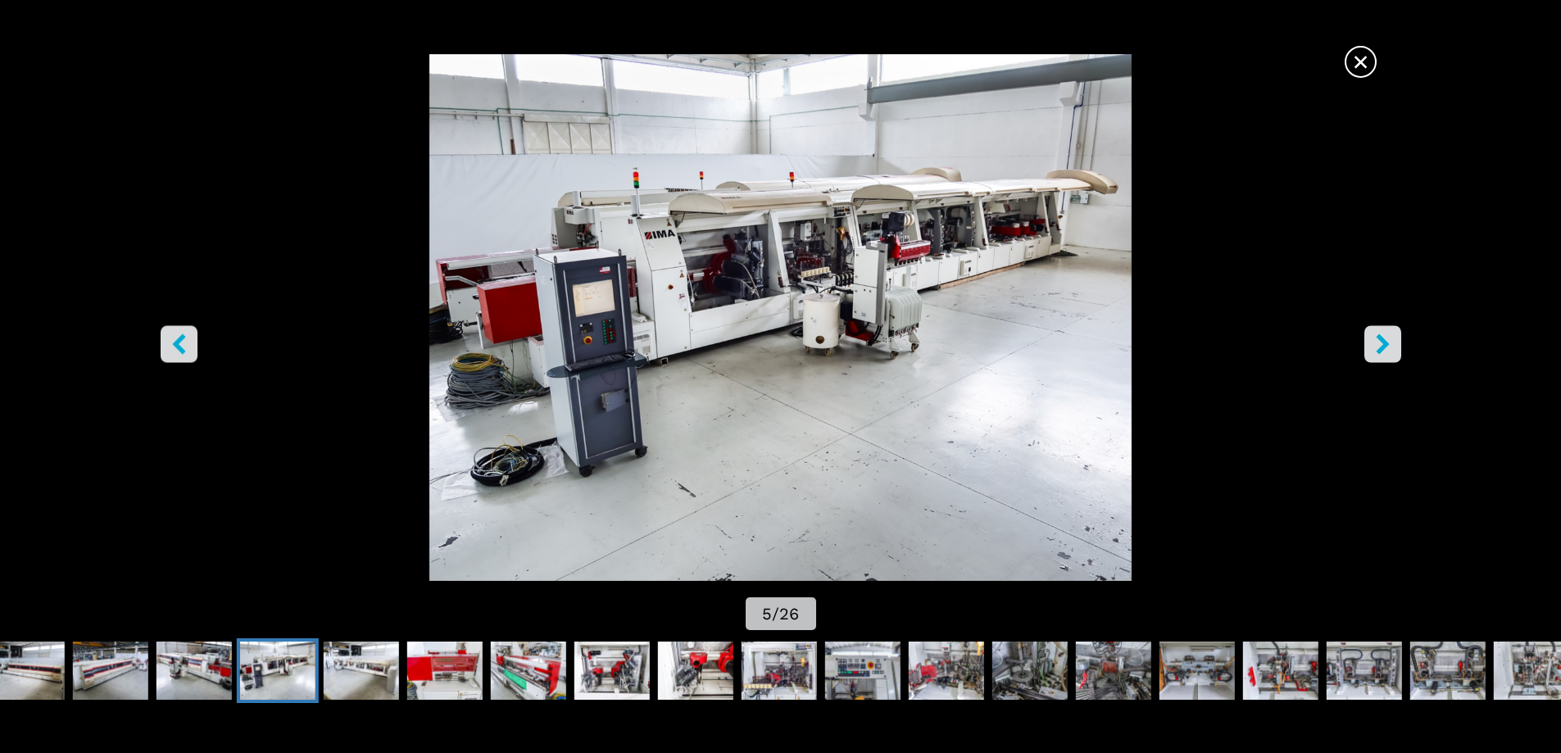
click at [1378, 349] on icon "right-button" at bounding box center [1381, 343] width 13 height 20
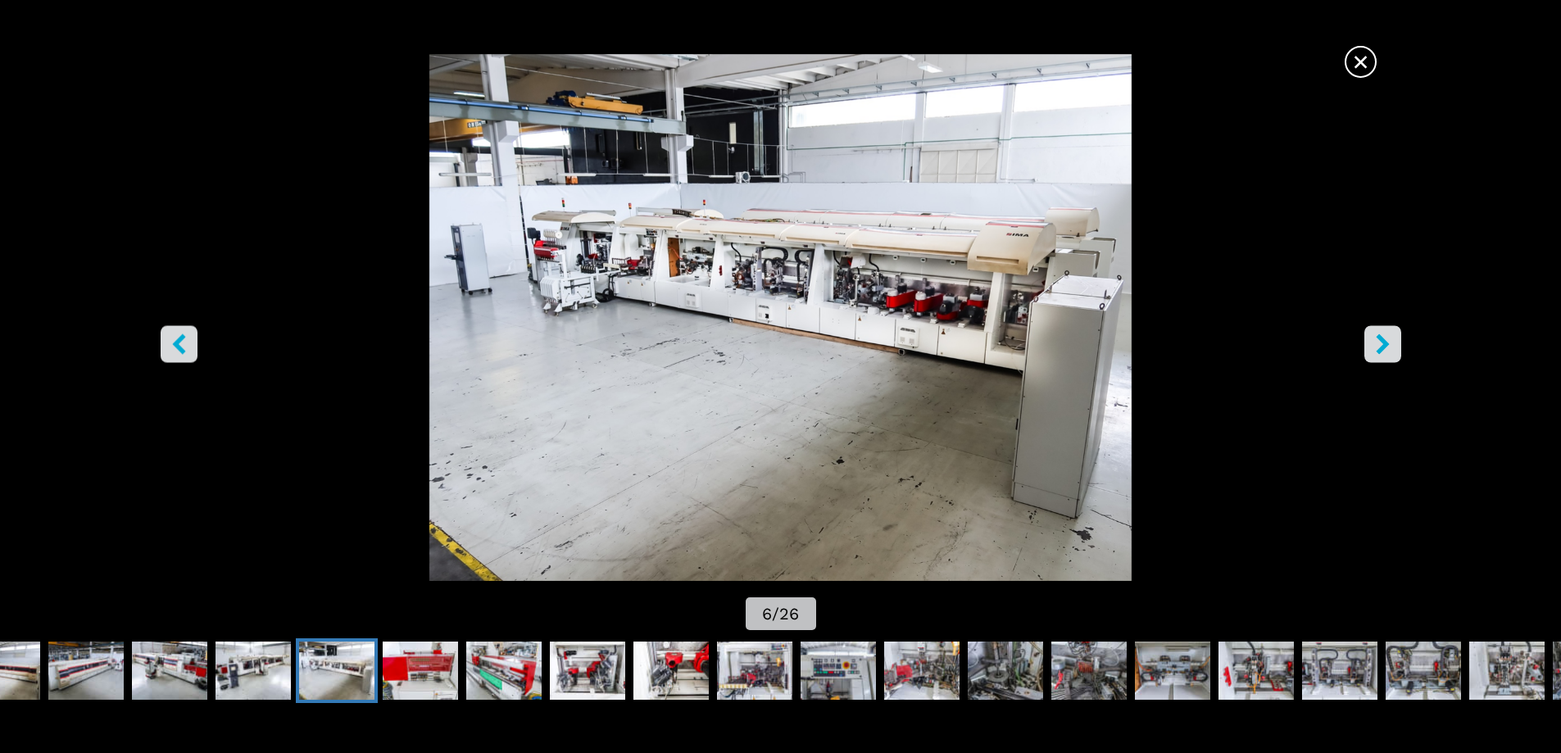
click at [1354, 57] on span "×" at bounding box center [1360, 58] width 29 height 29
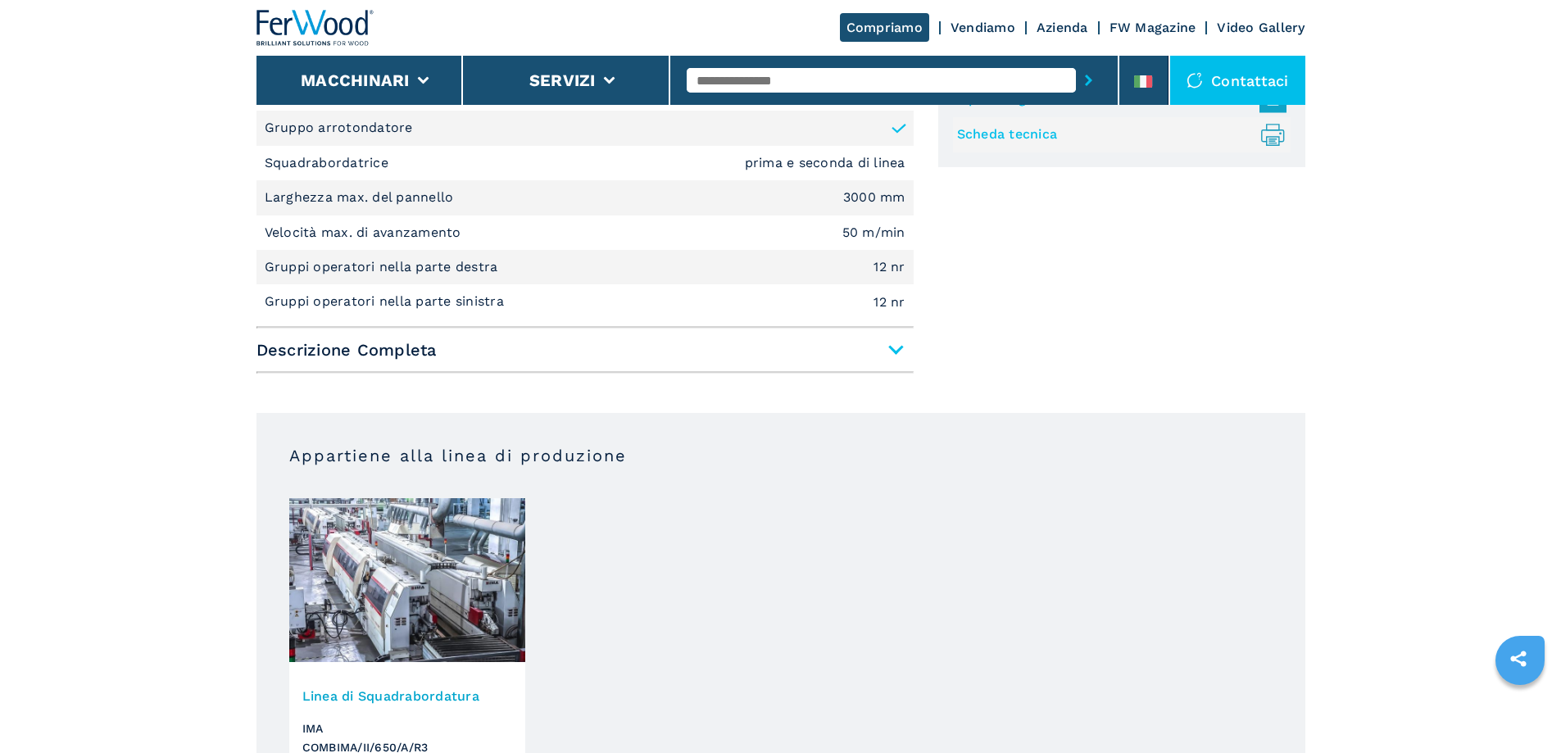
scroll to position [819, 0]
